Goal: Information Seeking & Learning: Understand process/instructions

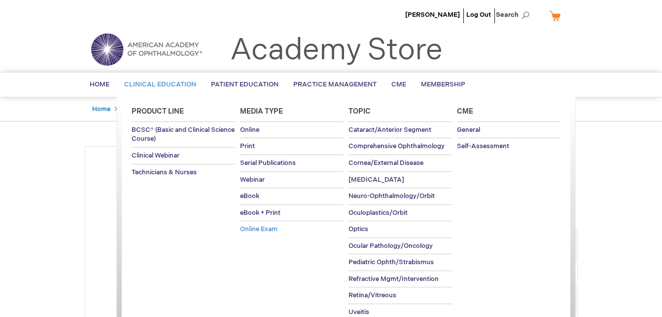
click at [246, 224] on link "Online Exam" at bounding box center [292, 229] width 104 height 16
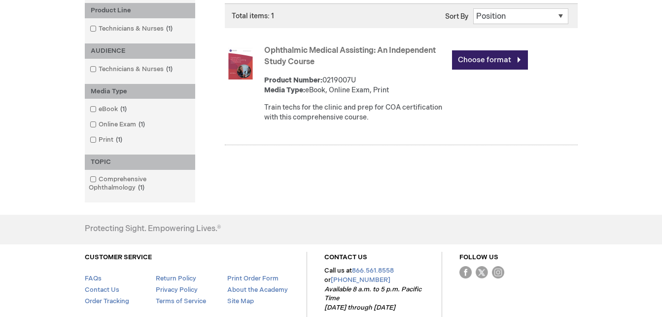
scroll to position [184, 0]
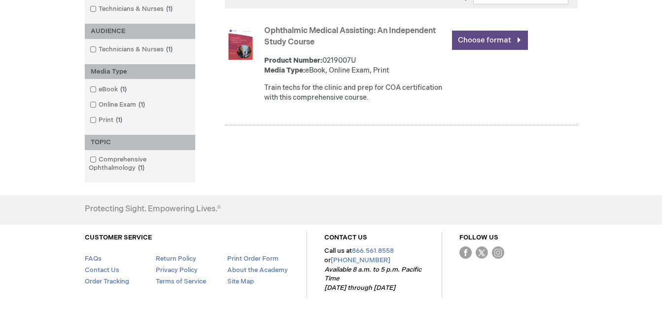
click at [497, 36] on link "Choose format" at bounding box center [490, 40] width 76 height 19
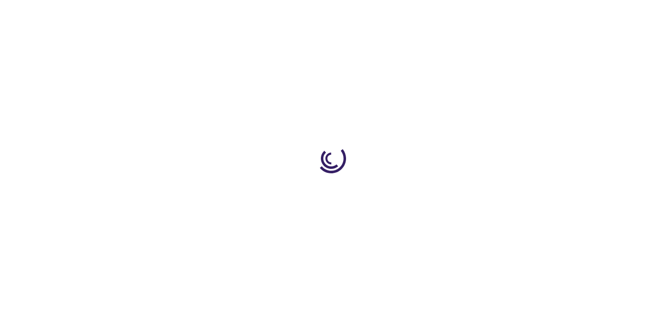
type input "0"
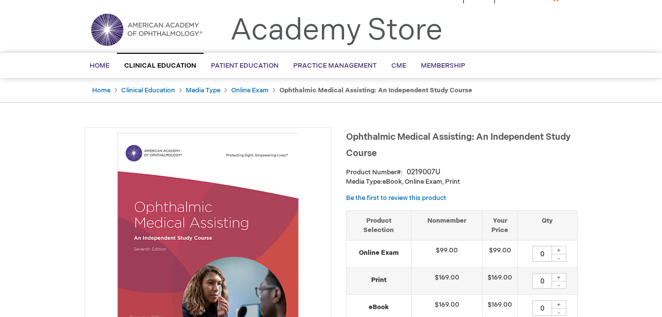
scroll to position [33, 0]
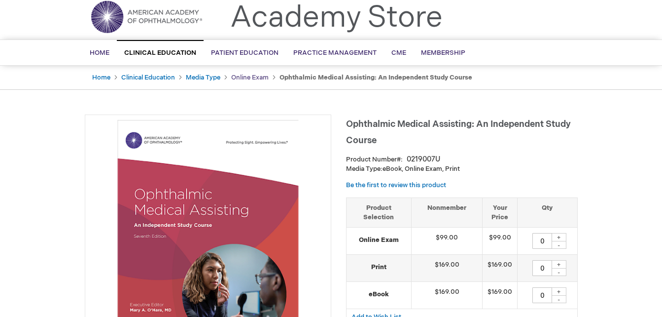
click at [241, 74] on link "Online Exam" at bounding box center [249, 77] width 37 height 8
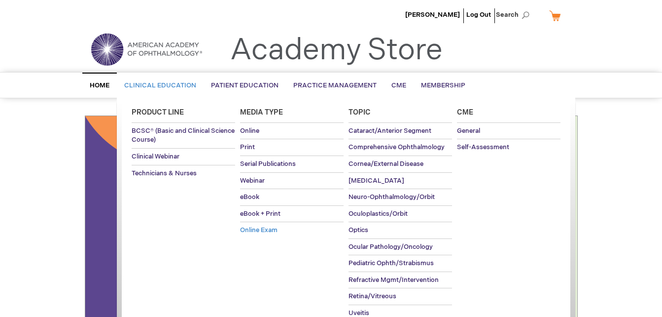
click at [263, 230] on span "Online Exam" at bounding box center [258, 230] width 37 height 8
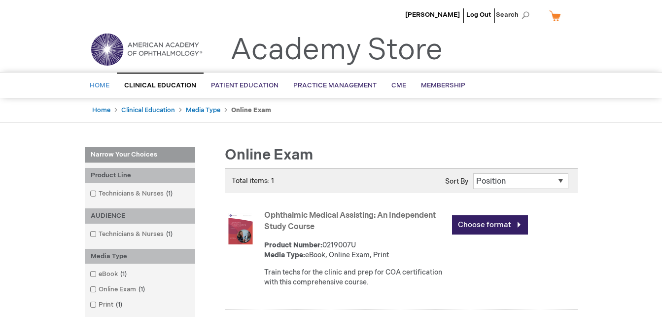
click at [98, 84] on span "Home" at bounding box center [100, 85] width 20 height 8
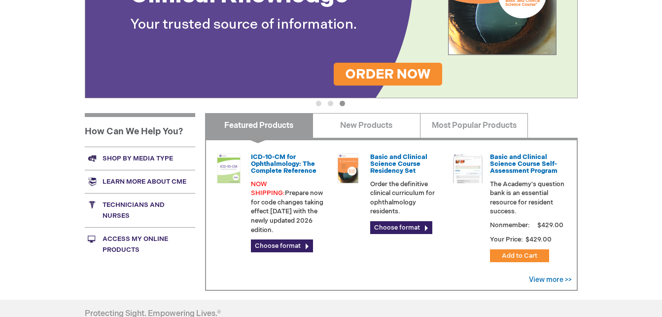
scroll to position [243, 0]
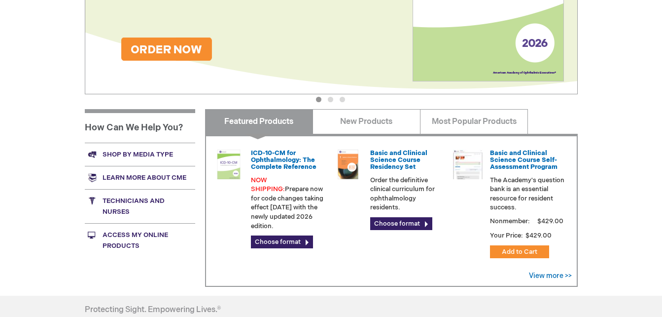
click at [130, 237] on link "Access My Online Products" at bounding box center [140, 240] width 110 height 34
click at [113, 241] on link "Access My Online Products" at bounding box center [140, 240] width 110 height 34
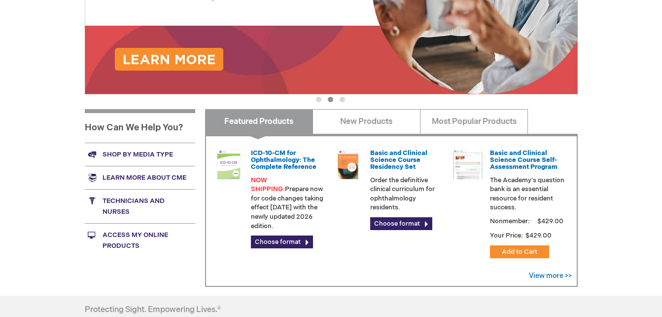
scroll to position [0, 0]
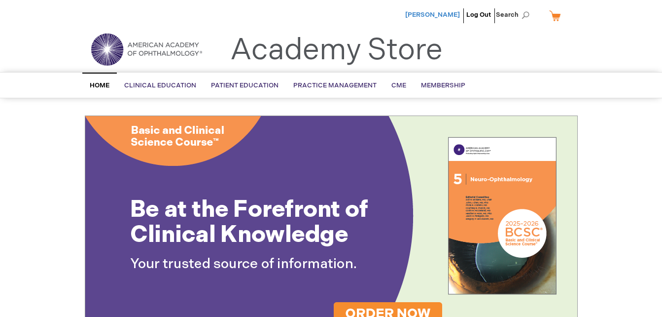
click at [445, 12] on span "[PERSON_NAME]" at bounding box center [432, 15] width 55 height 8
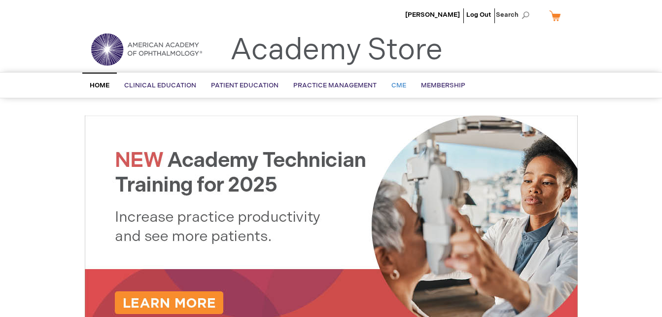
click at [398, 86] on span "CME" at bounding box center [399, 85] width 15 height 8
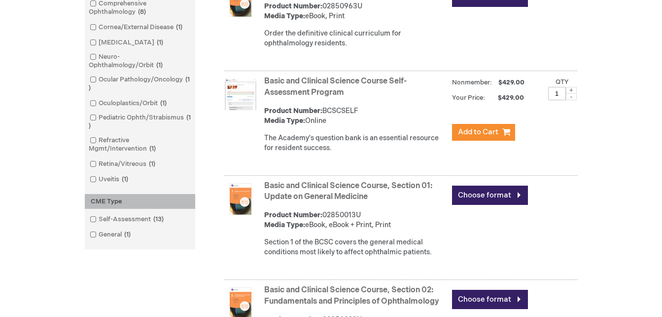
scroll to position [467, 0]
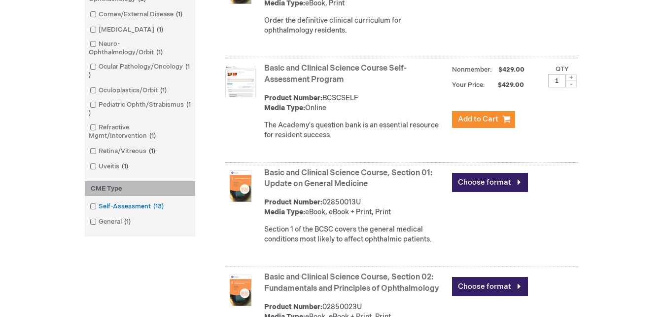
click at [140, 208] on link "Self-Assessment 13 items" at bounding box center [127, 206] width 80 height 9
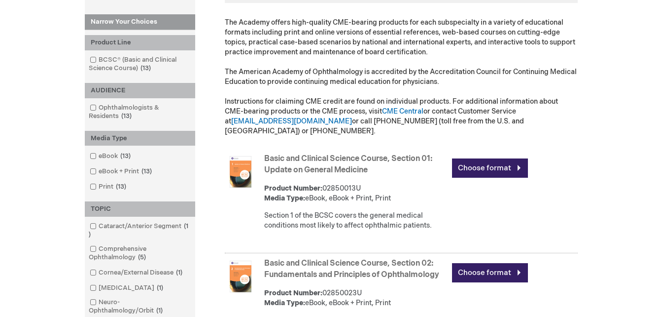
scroll to position [98, 0]
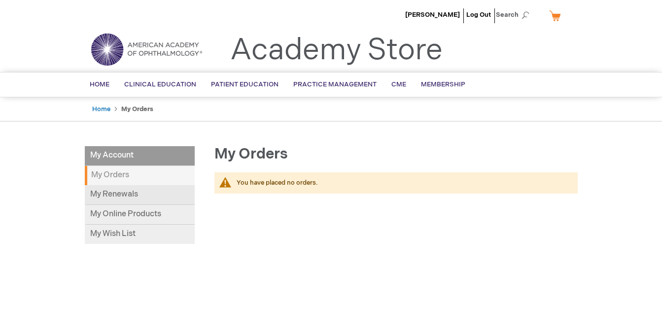
click at [108, 189] on link "My Renewals" at bounding box center [140, 195] width 110 height 20
click at [120, 217] on link "My Online Products" at bounding box center [140, 215] width 110 height 20
click at [106, 171] on strong "My Orders" at bounding box center [140, 175] width 110 height 19
click at [107, 197] on link "My Renewals" at bounding box center [140, 195] width 110 height 20
click at [101, 215] on link "My Online Products" at bounding box center [140, 215] width 110 height 20
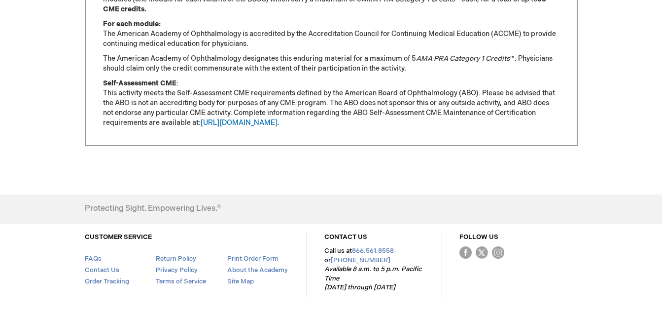
scroll to position [959, 0]
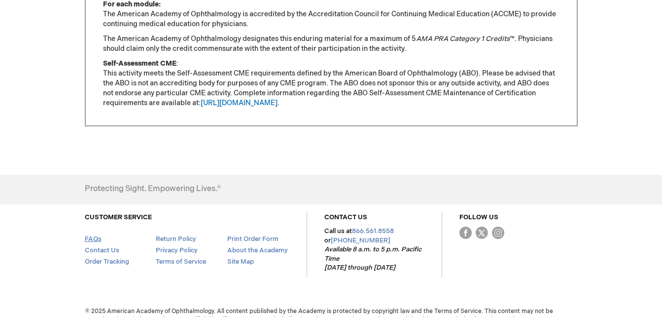
click at [95, 243] on link "FAQs" at bounding box center [93, 239] width 17 height 8
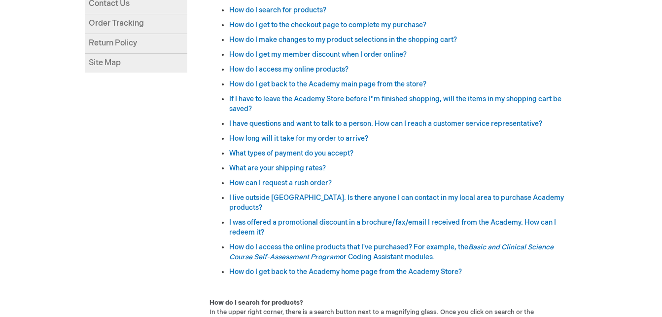
scroll to position [237, 0]
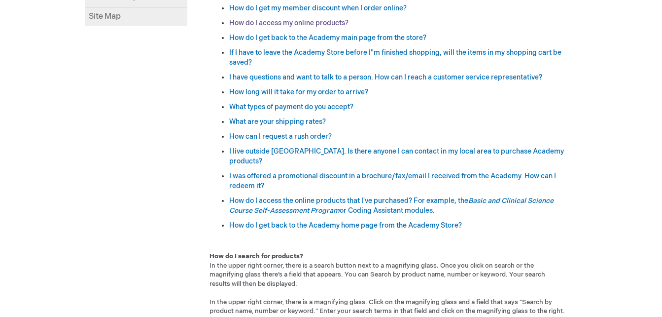
click at [326, 22] on link "How do I access my online products?" at bounding box center [288, 23] width 119 height 8
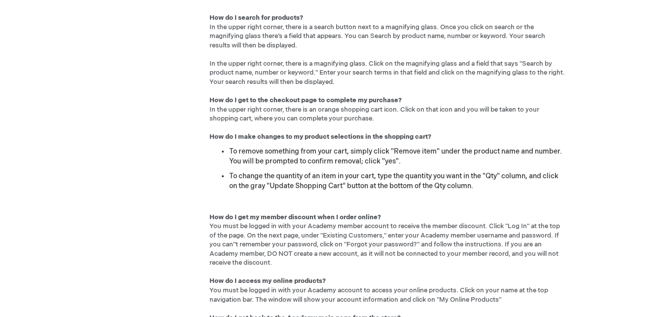
scroll to position [198, 0]
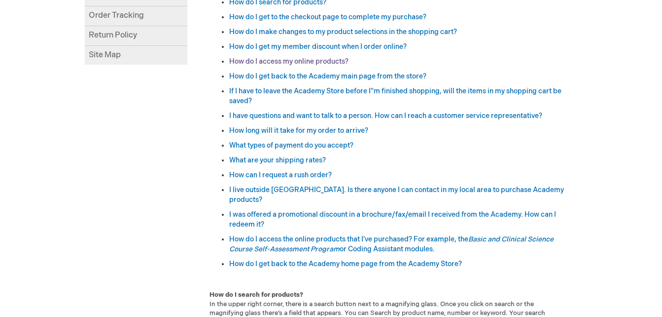
click at [336, 61] on link "How do I access my online products?" at bounding box center [288, 61] width 119 height 8
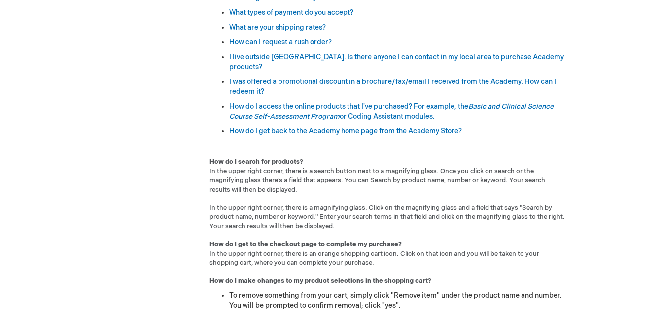
scroll to position [298, 0]
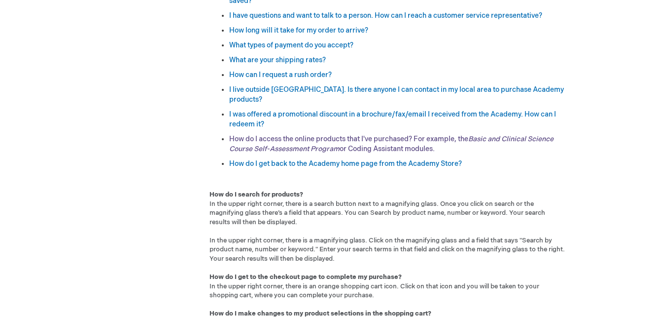
click at [381, 140] on link "How do I access the online products that I've purchased? For example, the Basic…" at bounding box center [391, 144] width 325 height 18
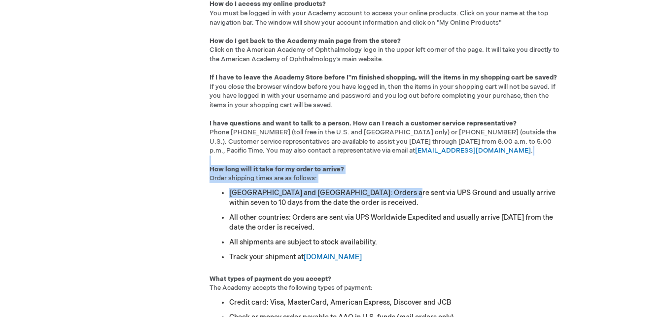
drag, startPoint x: 395, startPoint y: 194, endPoint x: 454, endPoint y: 161, distance: 68.2
click at [454, 161] on div "Following is a list of our most frequently asked questions. Click on a question…" at bounding box center [387, 106] width 381 height 1371
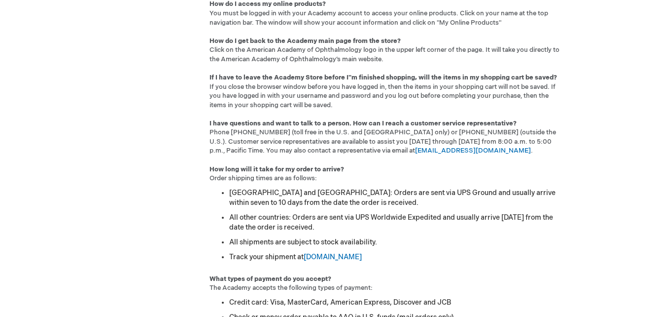
click at [586, 85] on div "[PERSON_NAME] Log Out Search My Cart CLOSE RECENTLY ADDED ITEM(S) Close There a…" at bounding box center [331, 113] width 662 height 1731
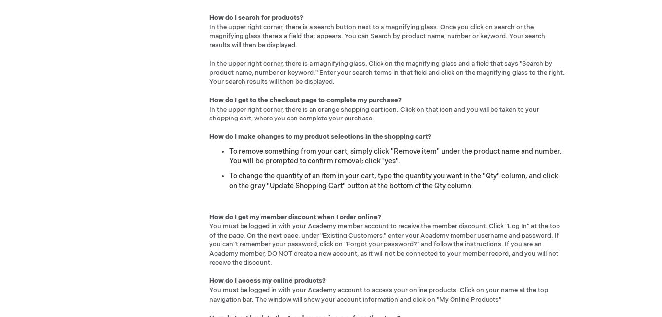
scroll to position [14, 0]
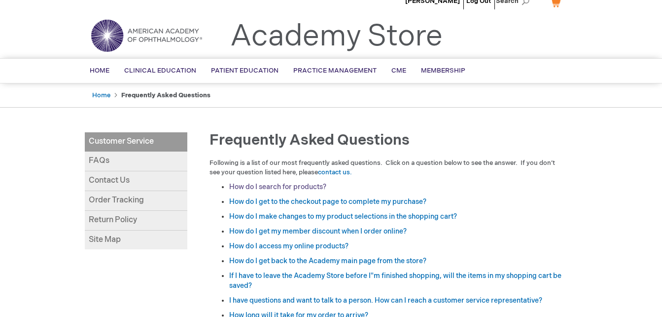
click at [272, 186] on link "How do I search for products?" at bounding box center [277, 186] width 97 height 8
